Goal: Task Accomplishment & Management: Manage account settings

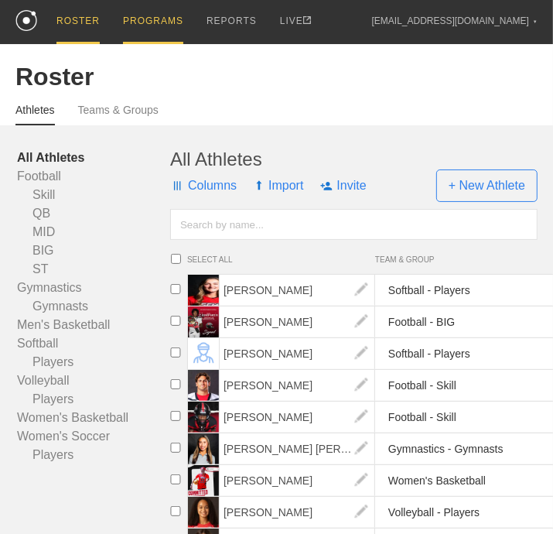
click at [153, 18] on div "PROGRAMS" at bounding box center [153, 22] width 60 height 44
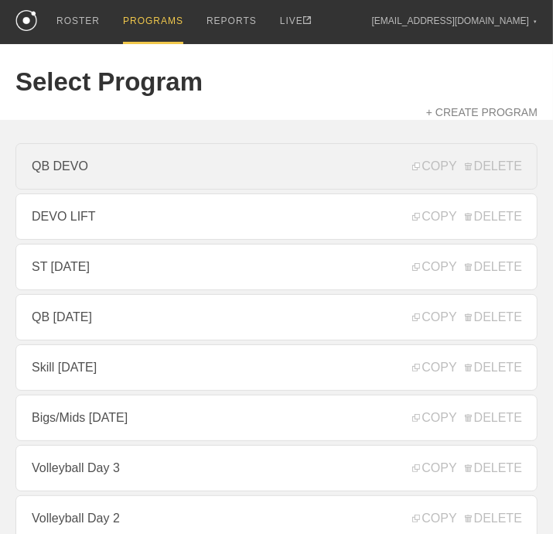
click at [101, 175] on link "QB DEVO" at bounding box center [276, 166] width 522 height 46
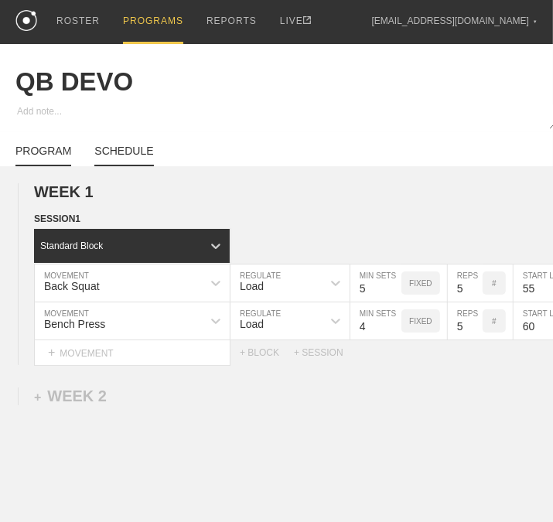
click at [129, 165] on link "SCHEDULE" at bounding box center [123, 156] width 59 height 22
type textarea "x"
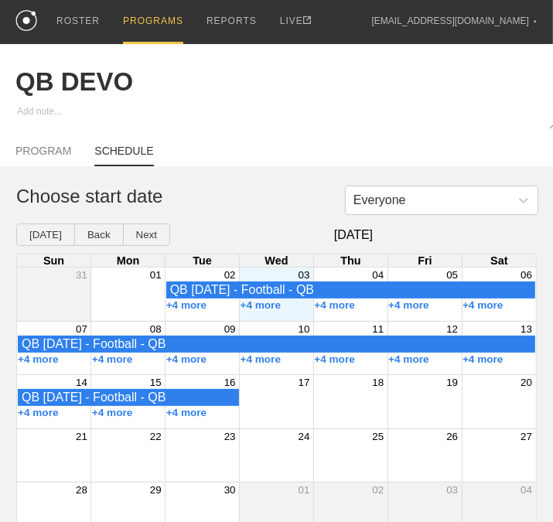
scroll to position [32, 0]
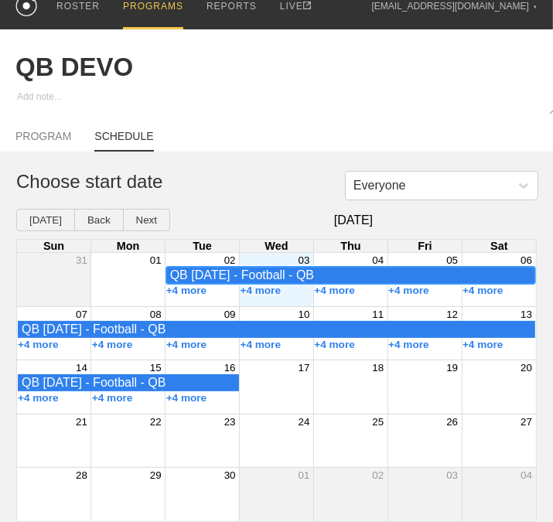
click at [217, 270] on div "QB [DATE] - Football - QB" at bounding box center [350, 276] width 361 height 14
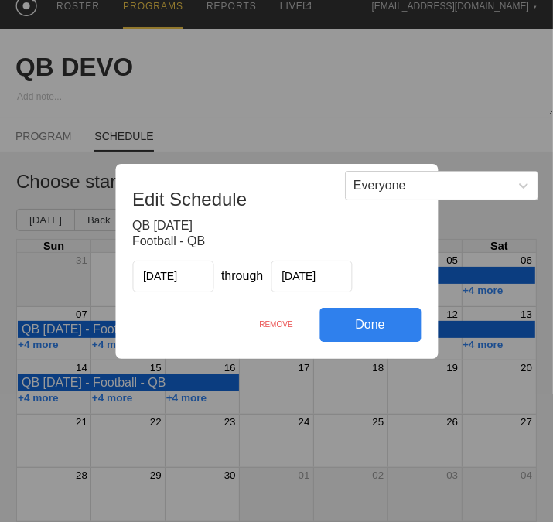
drag, startPoint x: 263, startPoint y: 313, endPoint x: 347, endPoint y: 81, distance: 246.8
click at [262, 313] on div "REMOVE" at bounding box center [276, 324] width 87 height 33
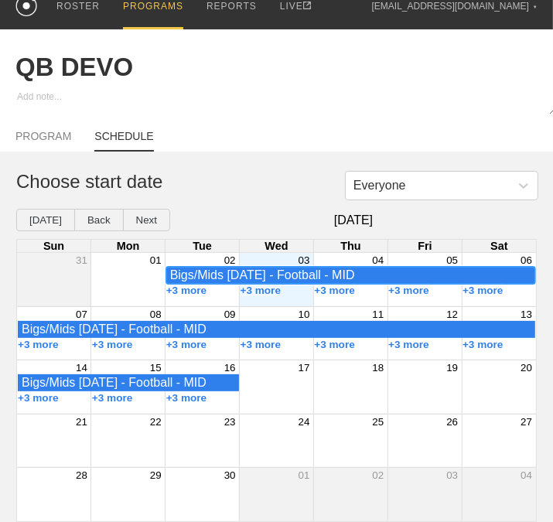
click at [217, 271] on div "Bigs/Mids [DATE] - Football - MID" at bounding box center [350, 276] width 361 height 14
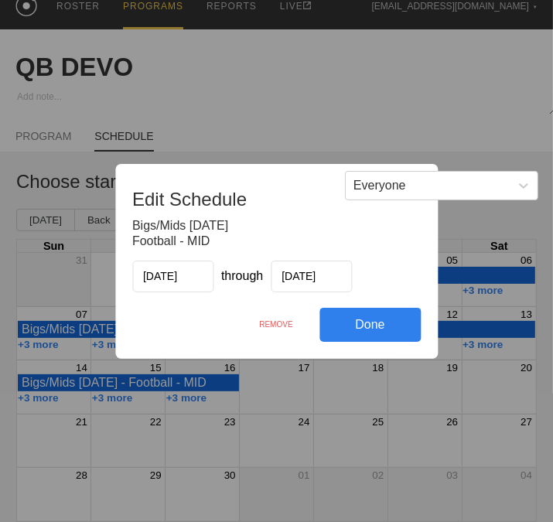
click at [287, 324] on div "REMOVE" at bounding box center [276, 324] width 87 height 33
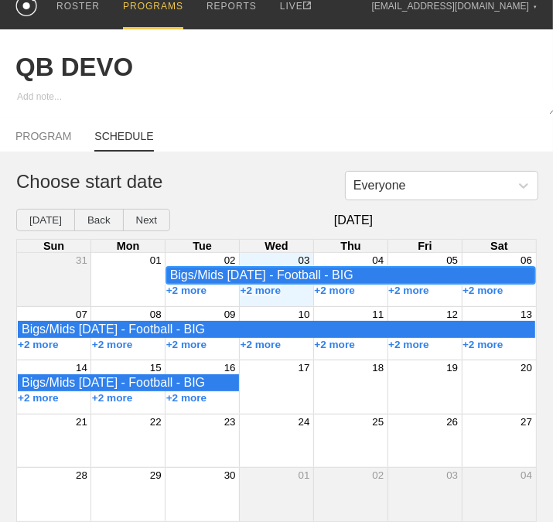
click at [204, 274] on div "Bigs/Mids [DATE] - Football - BIG" at bounding box center [350, 276] width 361 height 14
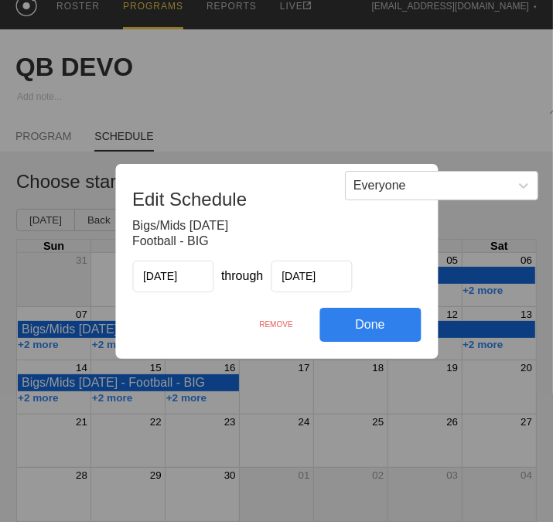
drag, startPoint x: 286, startPoint y: 328, endPoint x: 350, endPoint y: 83, distance: 253.4
click at [285, 327] on div "REMOVE" at bounding box center [276, 324] width 87 height 33
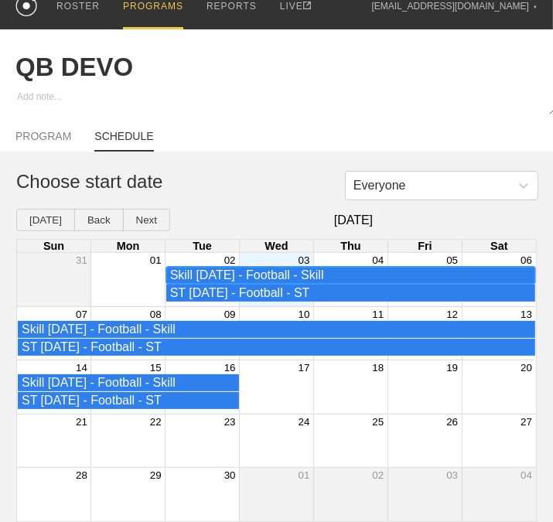
click at [217, 273] on div "Skill [DATE] - Football - Skill" at bounding box center [350, 276] width 361 height 14
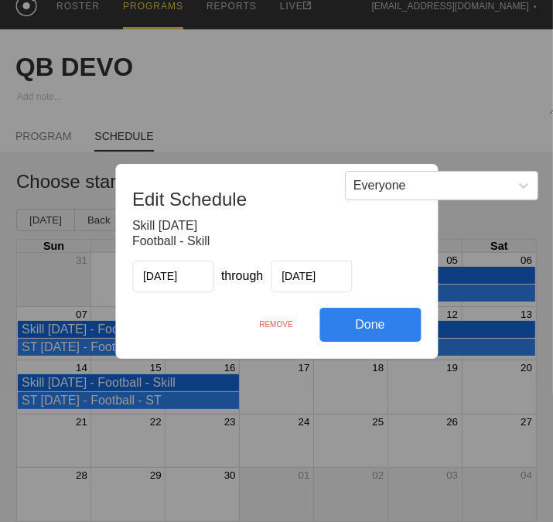
click at [274, 320] on div "REMOVE" at bounding box center [276, 324] width 87 height 33
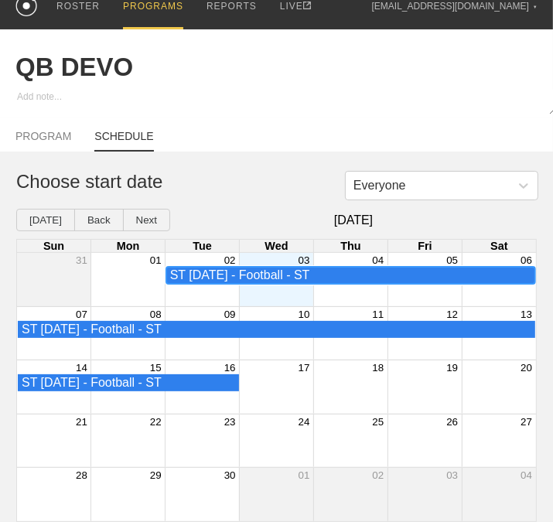
click at [207, 276] on div "ST [DATE] - Football - ST" at bounding box center [350, 276] width 361 height 14
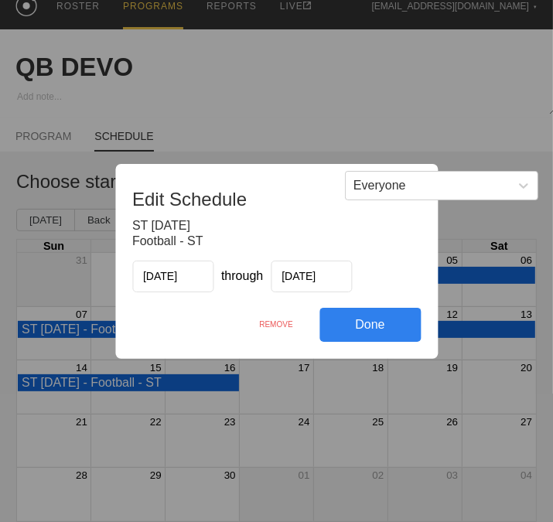
drag, startPoint x: 272, startPoint y: 323, endPoint x: 338, endPoint y: 84, distance: 247.5
click at [272, 323] on div "REMOVE" at bounding box center [276, 324] width 87 height 33
